Goal: Task Accomplishment & Management: Use online tool/utility

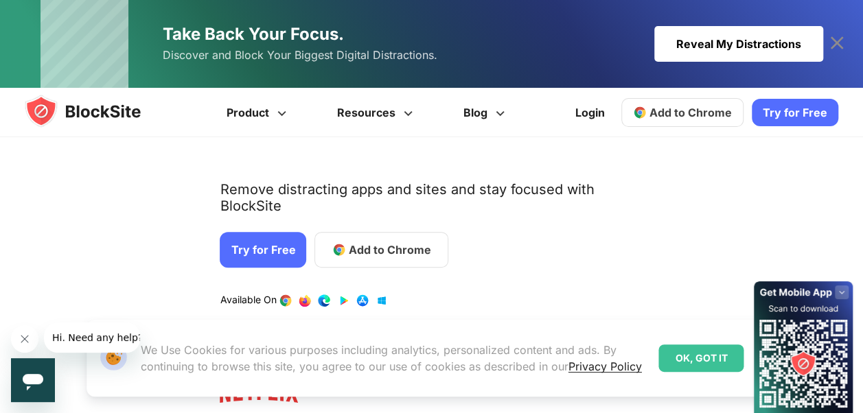
click at [266, 232] on link "Try for Free" at bounding box center [263, 250] width 87 height 36
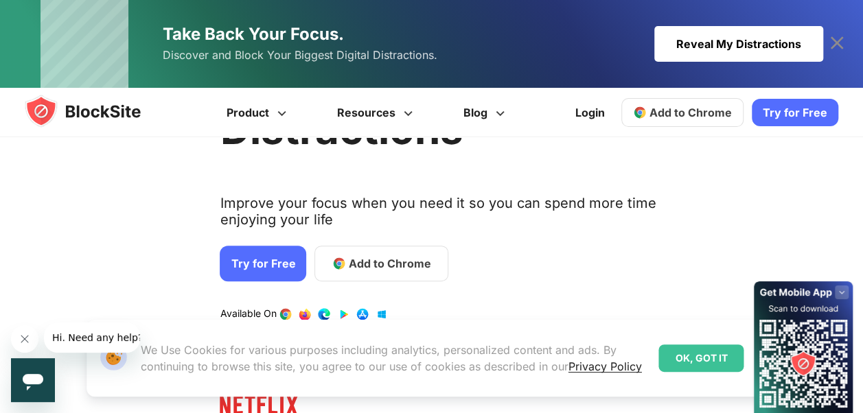
click at [351, 273] on link "Add to Chrome" at bounding box center [382, 264] width 134 height 36
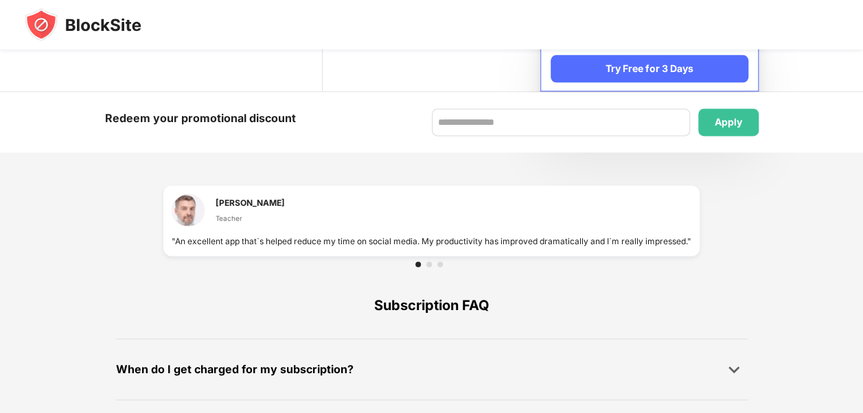
scroll to position [832, 0]
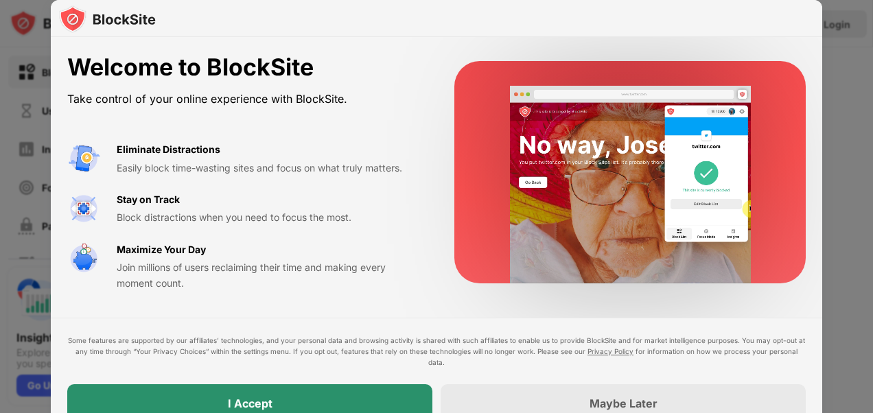
click at [313, 391] on div "I Accept" at bounding box center [249, 404] width 365 height 38
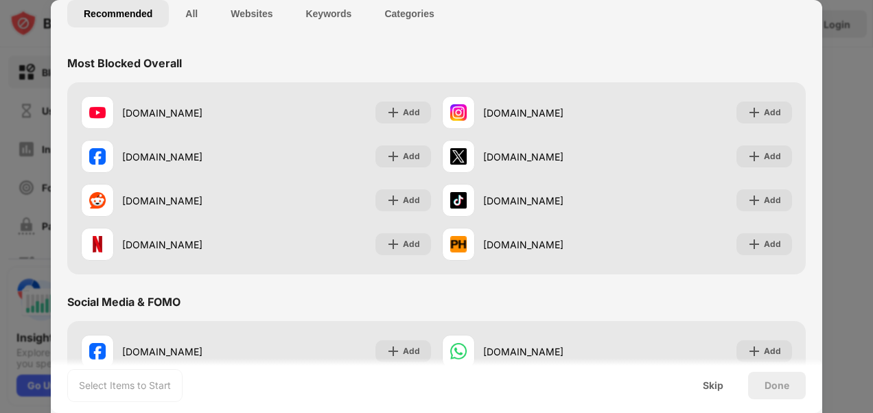
scroll to position [114, 0]
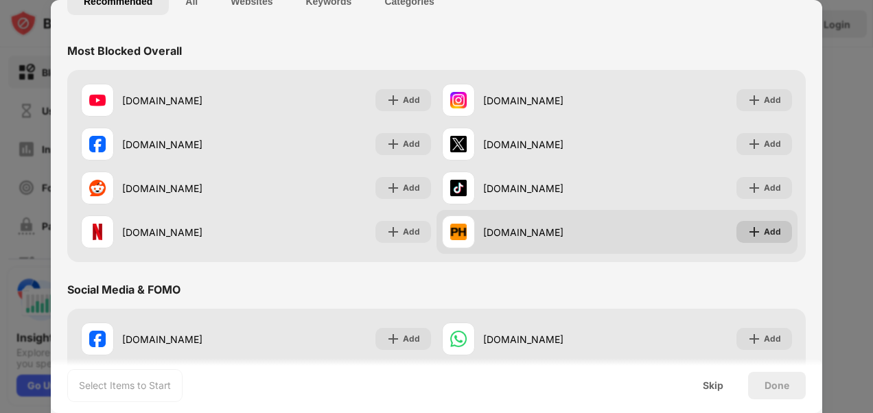
click at [764, 229] on div "Add" at bounding box center [772, 232] width 17 height 14
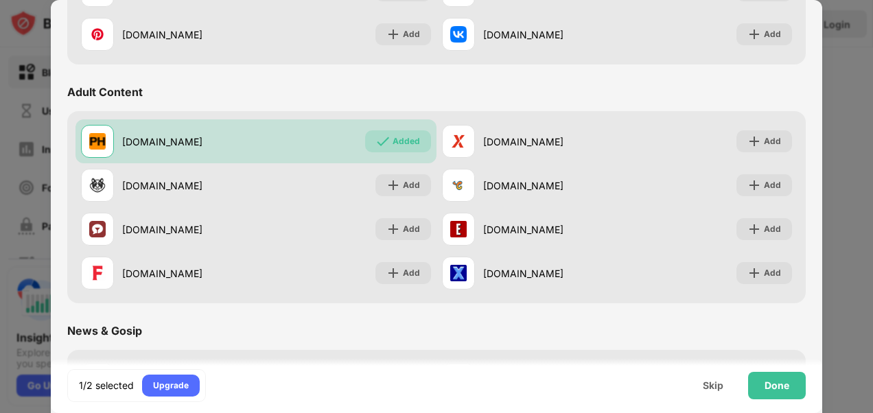
scroll to position [560, 0]
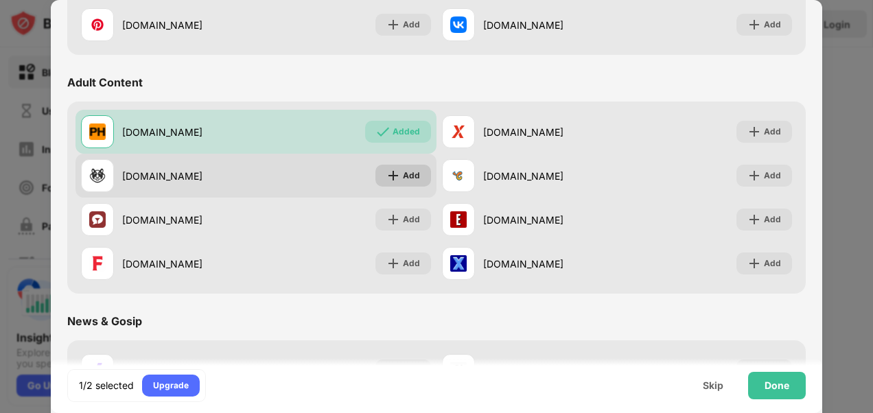
click at [409, 170] on div "Add" at bounding box center [411, 176] width 17 height 14
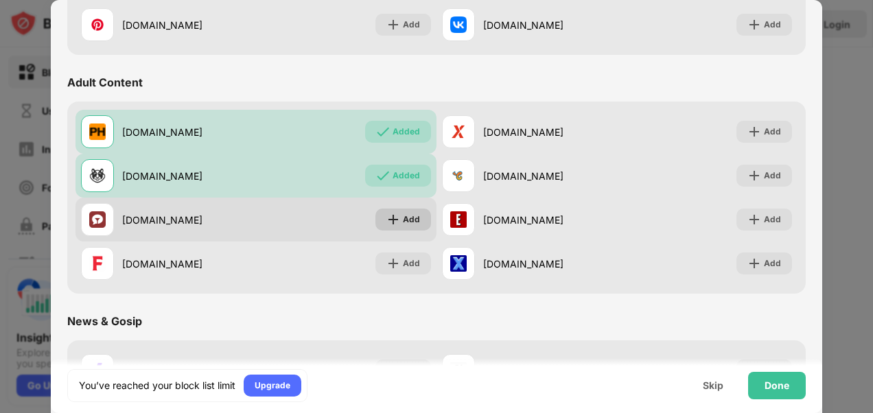
click at [404, 218] on div "Add" at bounding box center [411, 220] width 17 height 14
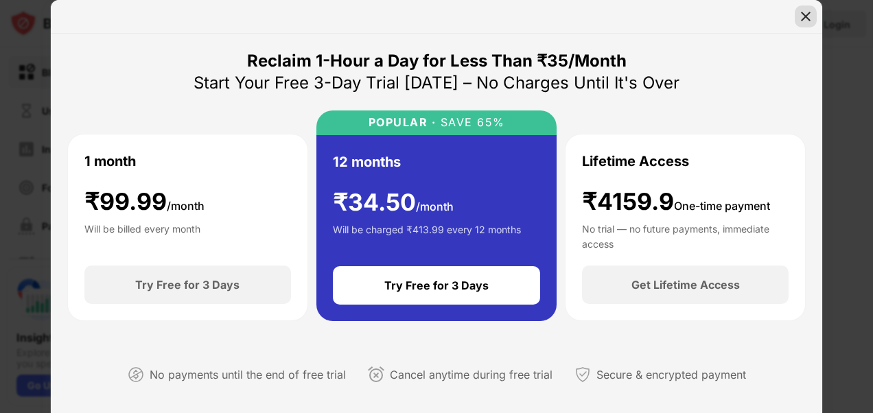
click at [813, 16] on div at bounding box center [806, 16] width 22 height 22
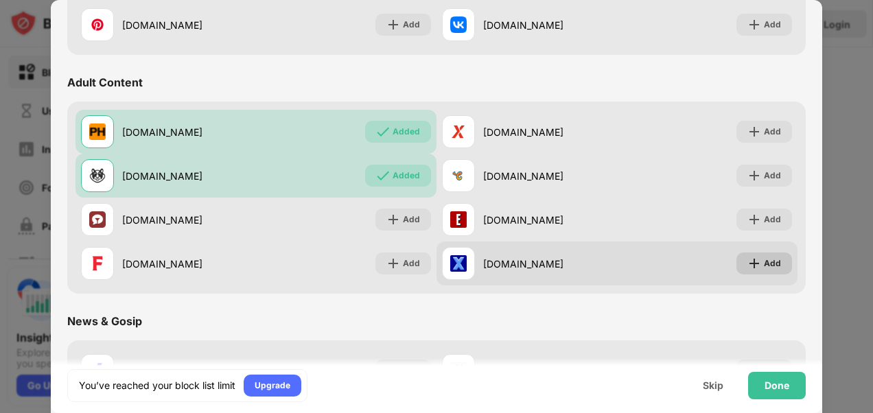
click at [750, 260] on img at bounding box center [755, 264] width 14 height 14
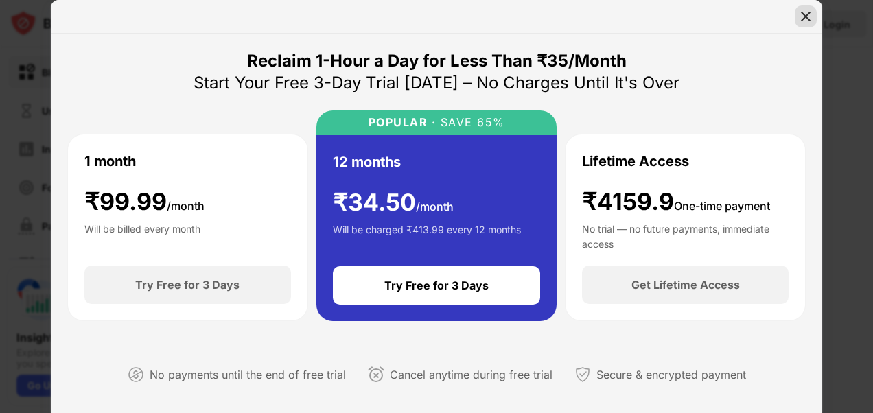
click at [807, 11] on img at bounding box center [806, 17] width 14 height 14
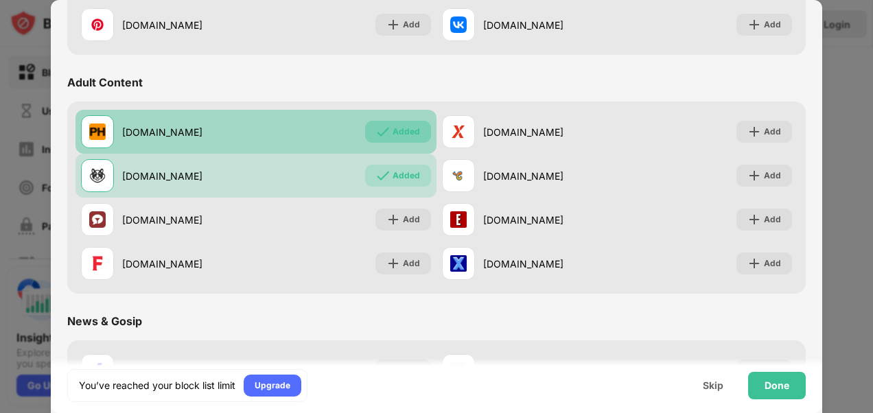
click at [393, 126] on div "Added" at bounding box center [406, 132] width 27 height 14
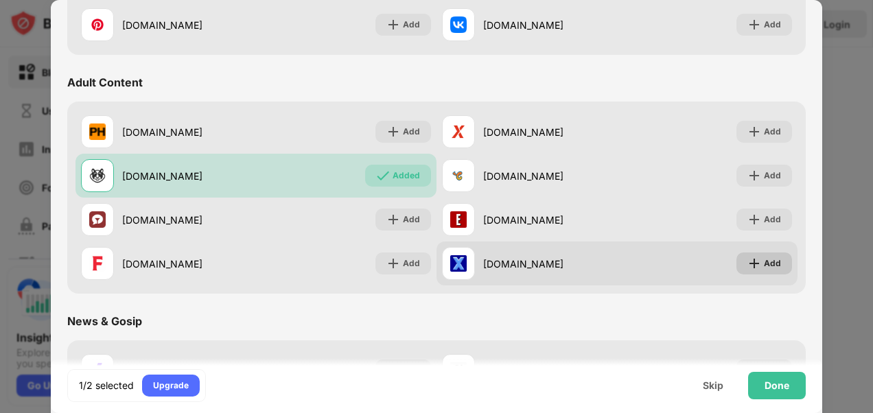
click at [748, 260] on img at bounding box center [755, 264] width 14 height 14
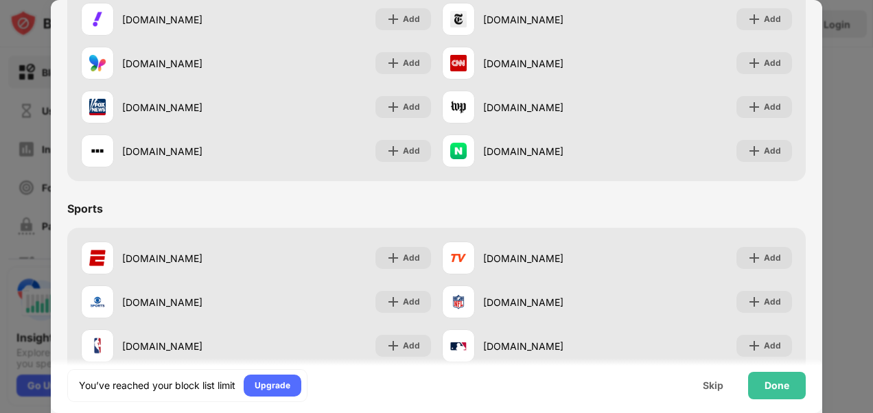
scroll to position [915, 0]
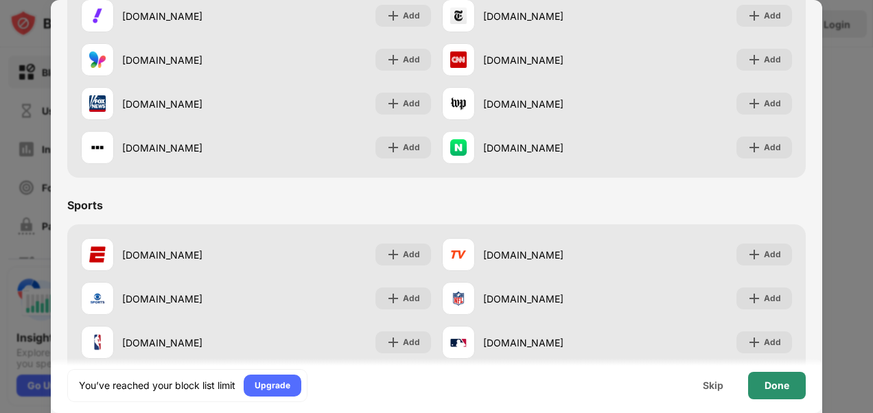
click at [777, 390] on div "Done" at bounding box center [777, 385] width 25 height 11
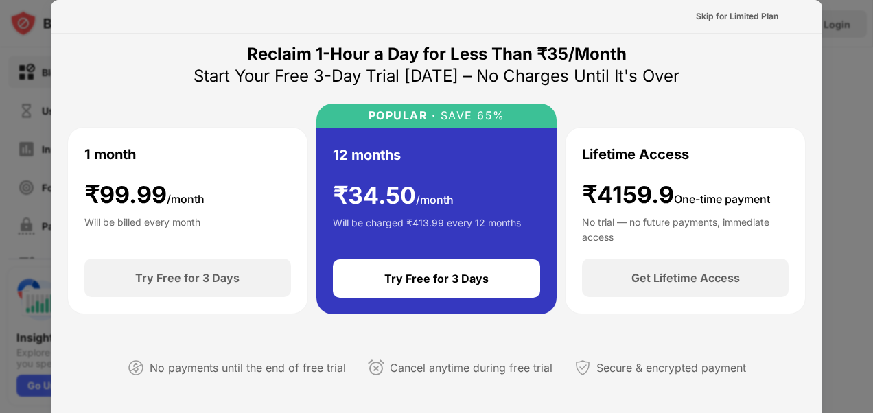
scroll to position [0, 0]
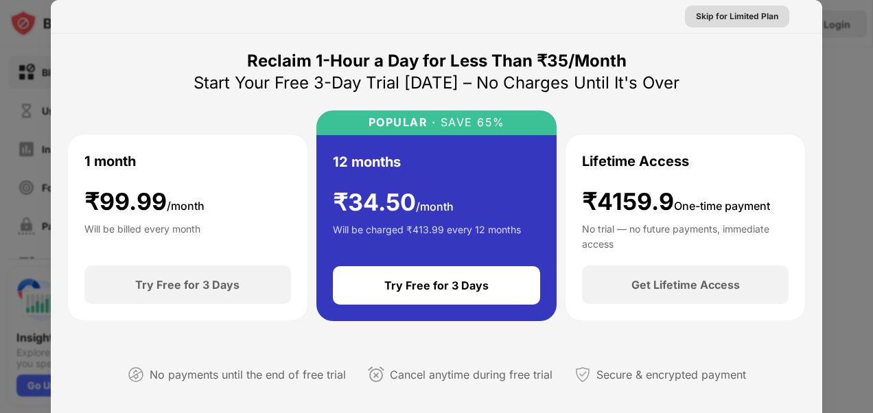
click at [729, 16] on div "Skip for Limited Plan" at bounding box center [737, 17] width 82 height 14
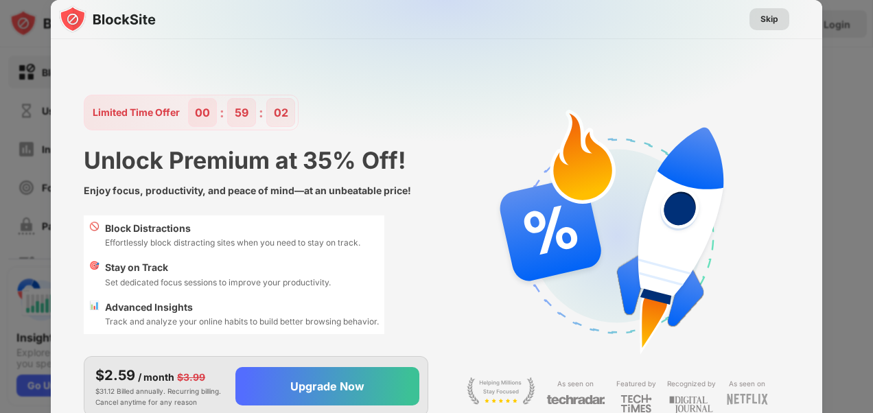
click at [761, 21] on div "Skip" at bounding box center [770, 19] width 18 height 14
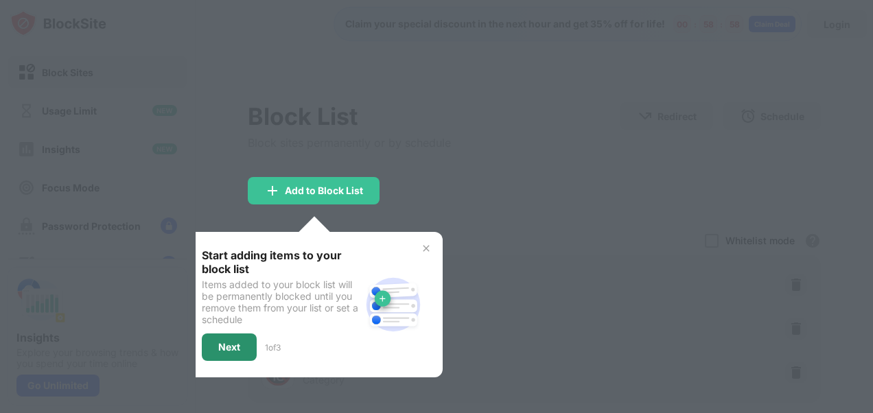
click at [222, 342] on div "Next" at bounding box center [229, 347] width 22 height 11
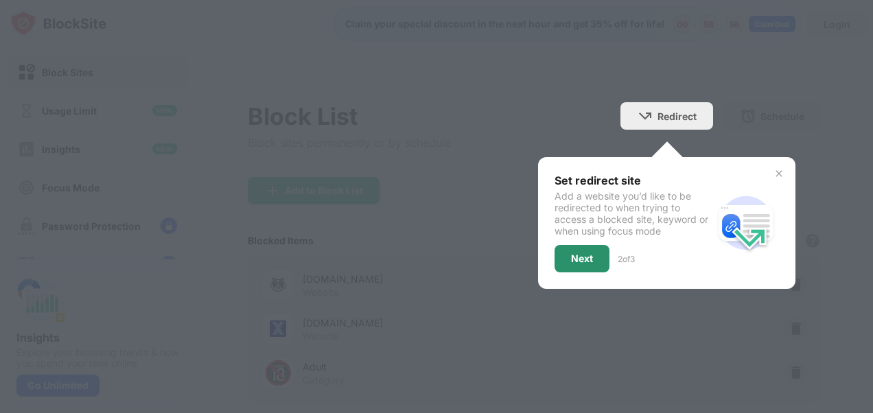
click at [558, 254] on div "Next" at bounding box center [582, 258] width 55 height 27
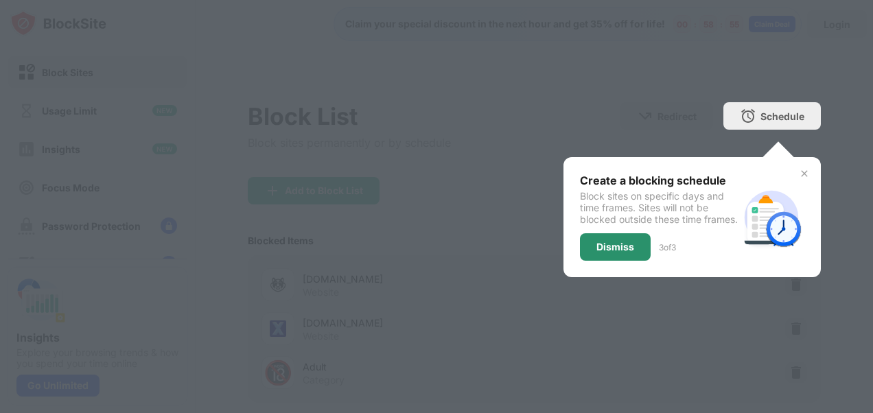
click at [580, 261] on div "Dismiss" at bounding box center [615, 246] width 71 height 27
